Goal: Task Accomplishment & Management: Use online tool/utility

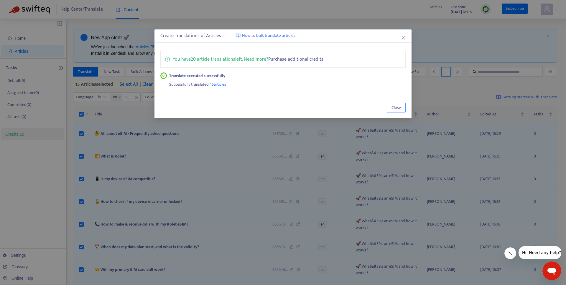
click at [395, 109] on span "Close" at bounding box center [396, 108] width 9 height 6
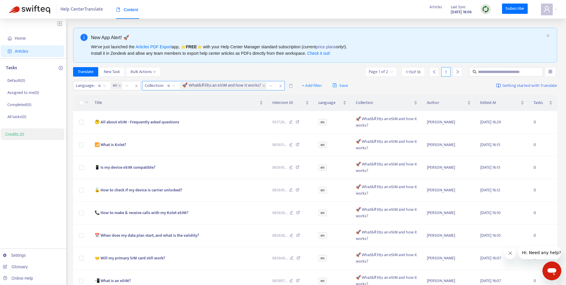
click at [209, 82] on div "🚀 What&#39;s an eSIM and how it works?" at bounding box center [224, 86] width 88 height 8
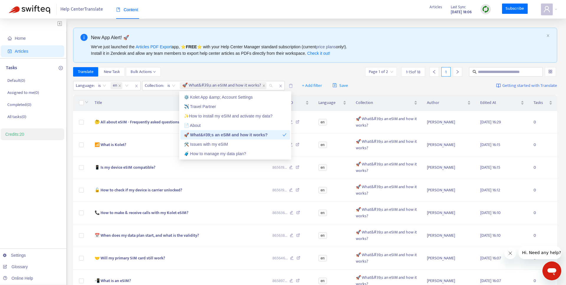
click at [203, 136] on div "🚀 What&#39;s an eSIM and how it works?" at bounding box center [233, 135] width 98 height 6
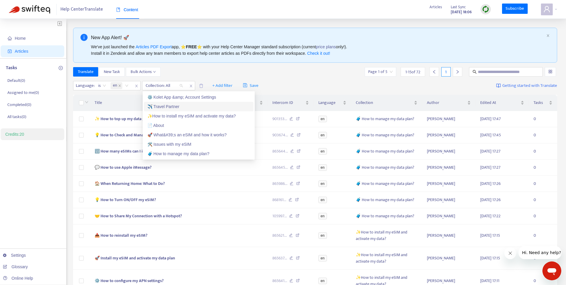
click at [182, 109] on div "✈️ Travel Partner" at bounding box center [198, 106] width 103 height 6
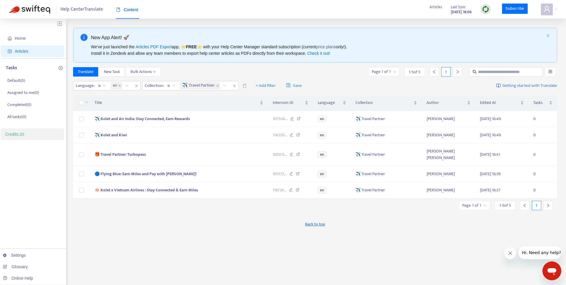
click at [185, 73] on div "Translate New Task Bulk Actions Page 1 of 1 1 - 5 of 5 1" at bounding box center [315, 71] width 484 height 9
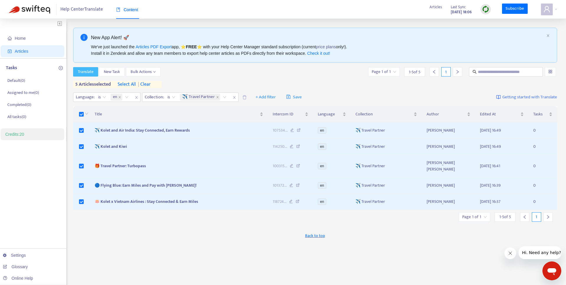
click at [93, 73] on span "Translate" at bounding box center [86, 72] width 16 height 6
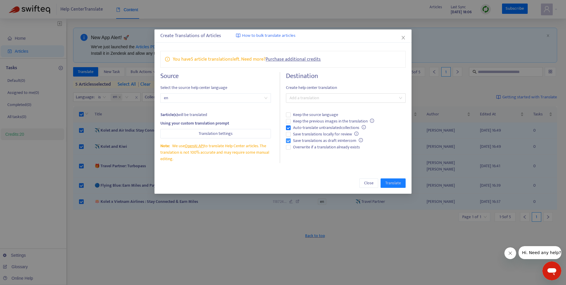
click at [303, 141] on span "Save translations as draft in Intercom" at bounding box center [328, 141] width 75 height 6
click at [300, 129] on span "Auto-translate untranslated collections" at bounding box center [330, 128] width 78 height 6
click at [306, 147] on span "Overwrite if a translation already exists" at bounding box center [327, 147] width 72 height 6
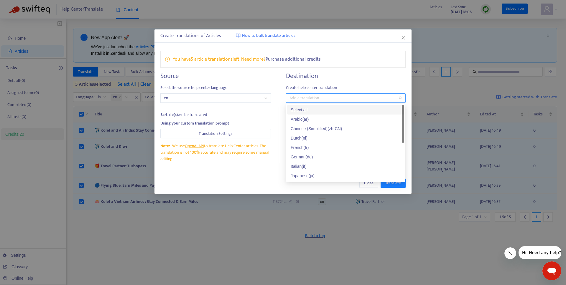
click at [307, 102] on div "Add a translation" at bounding box center [345, 97] width 119 height 9
click at [312, 156] on div "German ( de )" at bounding box center [346, 157] width 110 height 6
click at [306, 89] on span "Create help center translation" at bounding box center [345, 88] width 119 height 6
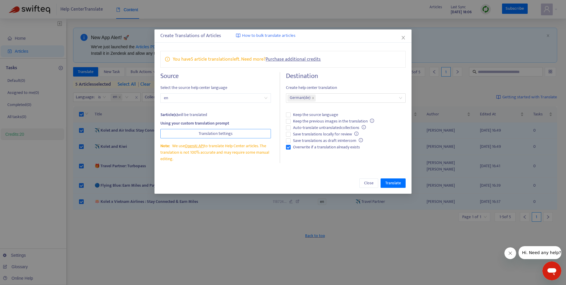
click at [220, 134] on span "Translation Settings" at bounding box center [216, 134] width 34 height 6
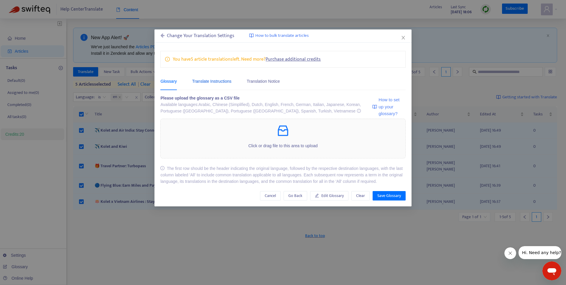
click at [222, 82] on div "Translate Instructions" at bounding box center [211, 81] width 39 height 6
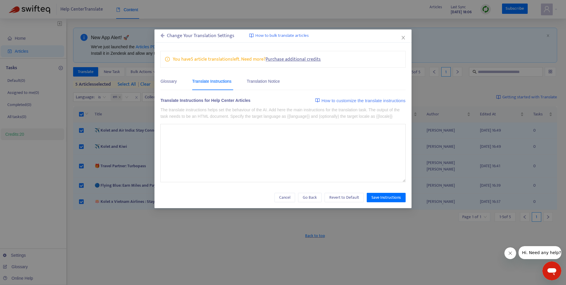
type textarea "**********"
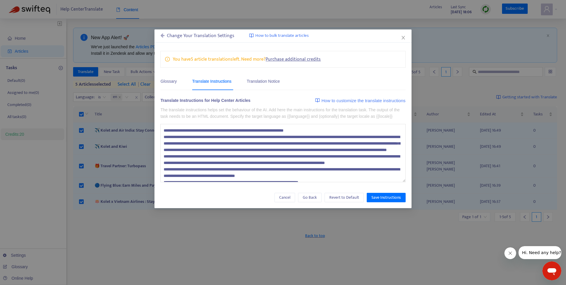
scroll to position [52, 0]
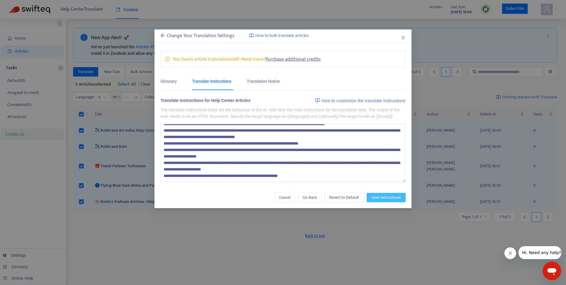
click at [382, 201] on span "Save Instructions" at bounding box center [385, 198] width 29 height 6
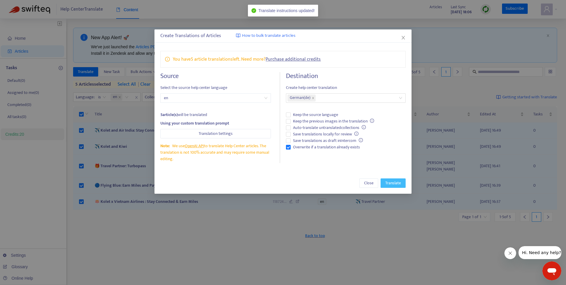
click at [392, 182] on span "Translate" at bounding box center [393, 183] width 16 height 6
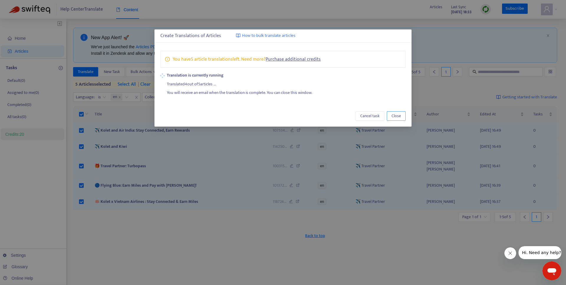
click at [399, 117] on span "Close" at bounding box center [396, 116] width 9 height 6
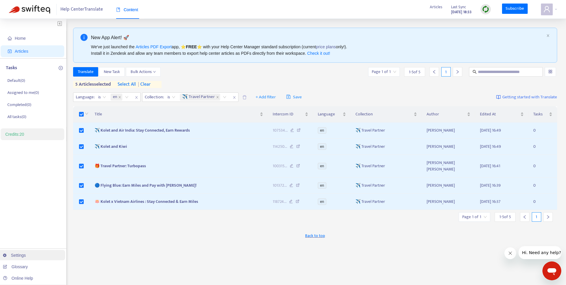
click at [17, 255] on link "Settings" at bounding box center [14, 255] width 23 height 5
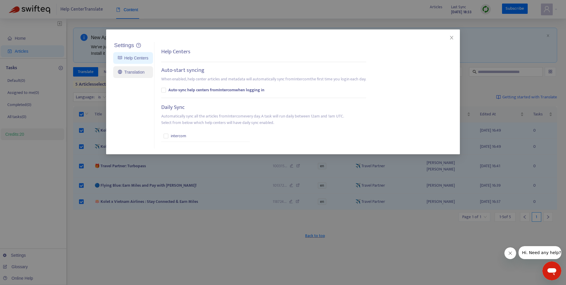
click at [137, 71] on link "Translation" at bounding box center [131, 72] width 27 height 5
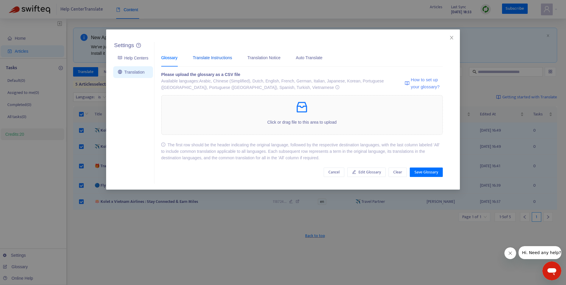
click at [232, 58] on div "Translate Instructions" at bounding box center [212, 58] width 39 height 6
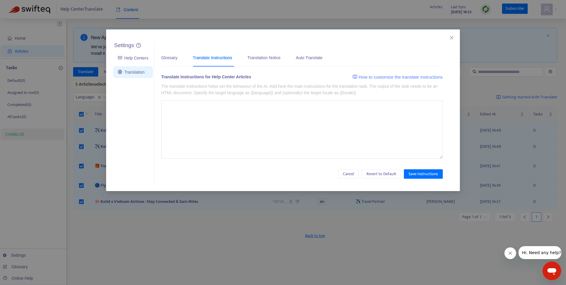
type textarea "**********"
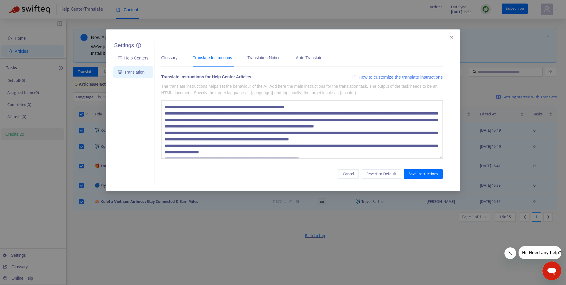
scroll to position [45, 0]
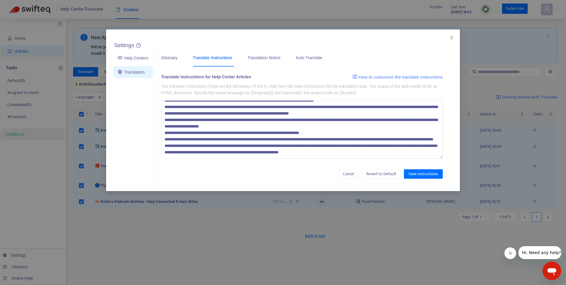
click at [199, 152] on textarea at bounding box center [302, 130] width 282 height 58
